Goal: Task Accomplishment & Management: Use online tool/utility

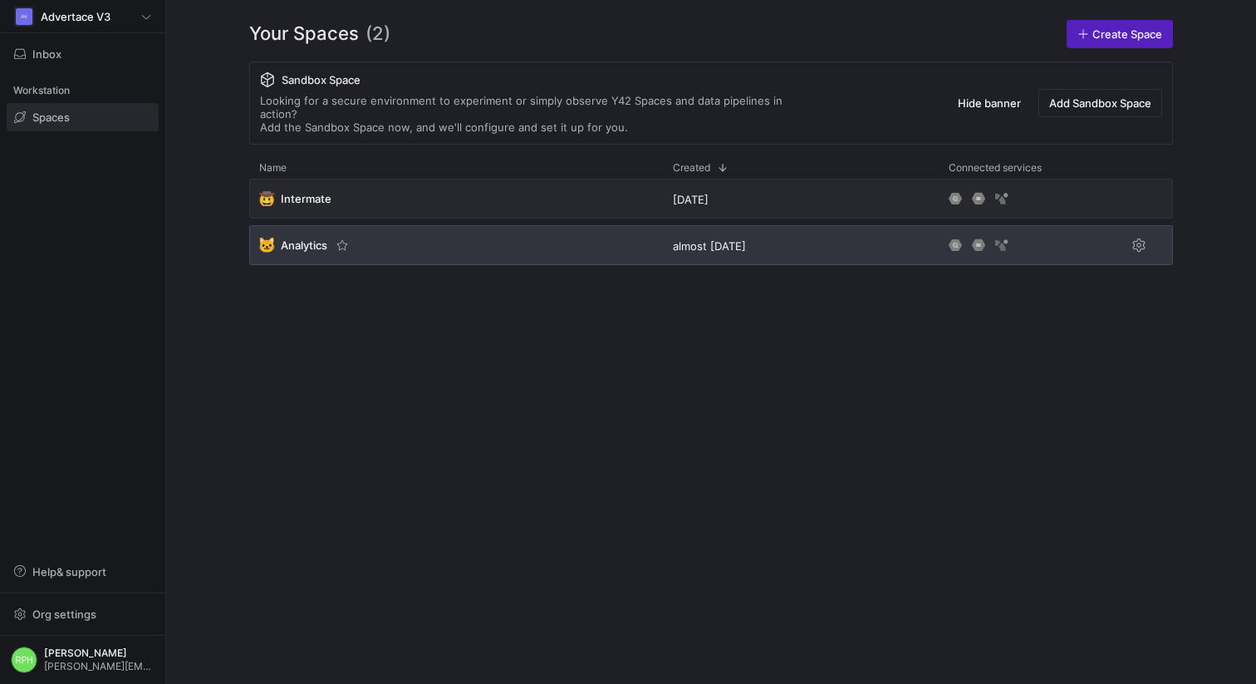
click at [285, 238] on div "🐱 Analytics" at bounding box center [293, 245] width 68 height 15
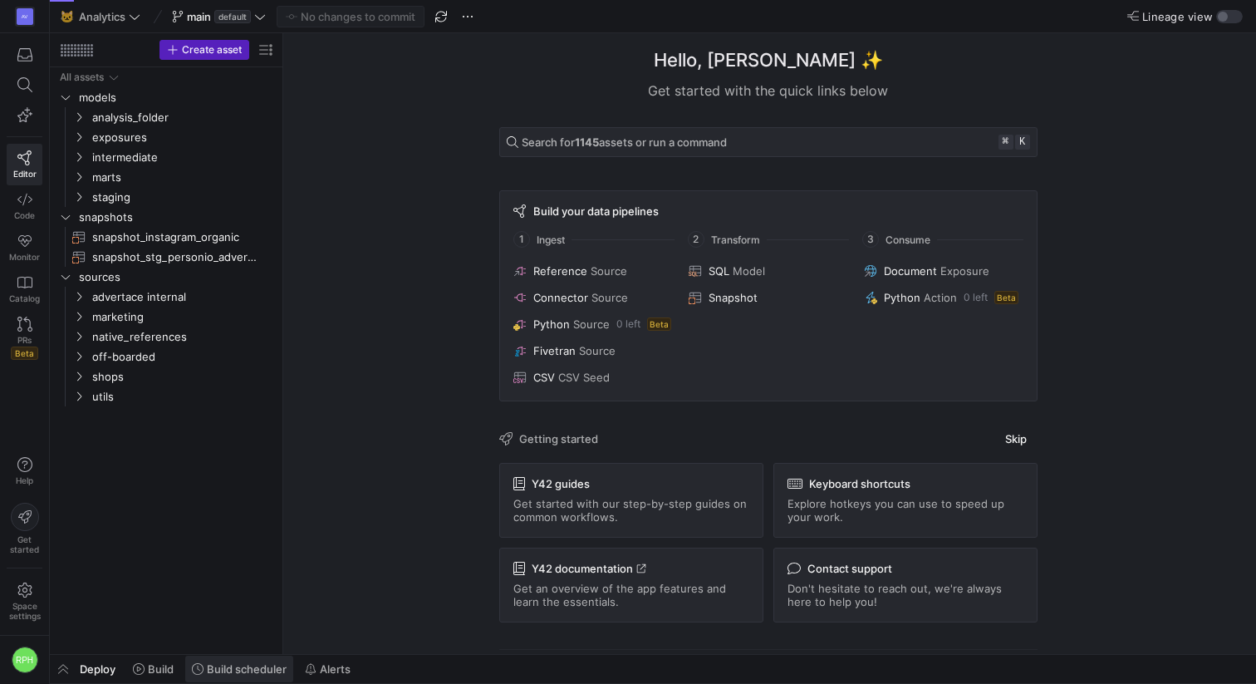
click at [264, 668] on span "Build scheduler" at bounding box center [247, 668] width 80 height 13
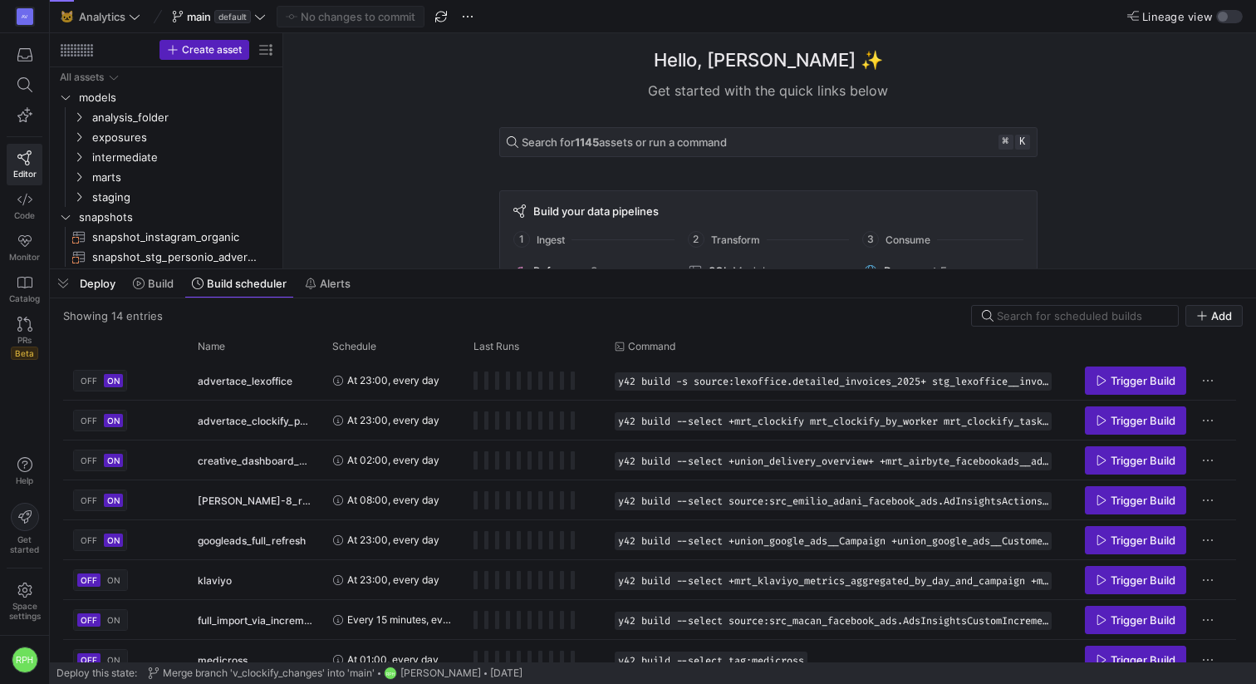
drag, startPoint x: 441, startPoint y: 383, endPoint x: 440, endPoint y: 272, distance: 110.5
click at [441, 272] on div at bounding box center [653, 269] width 1206 height 7
